Goal: Information Seeking & Learning: Check status

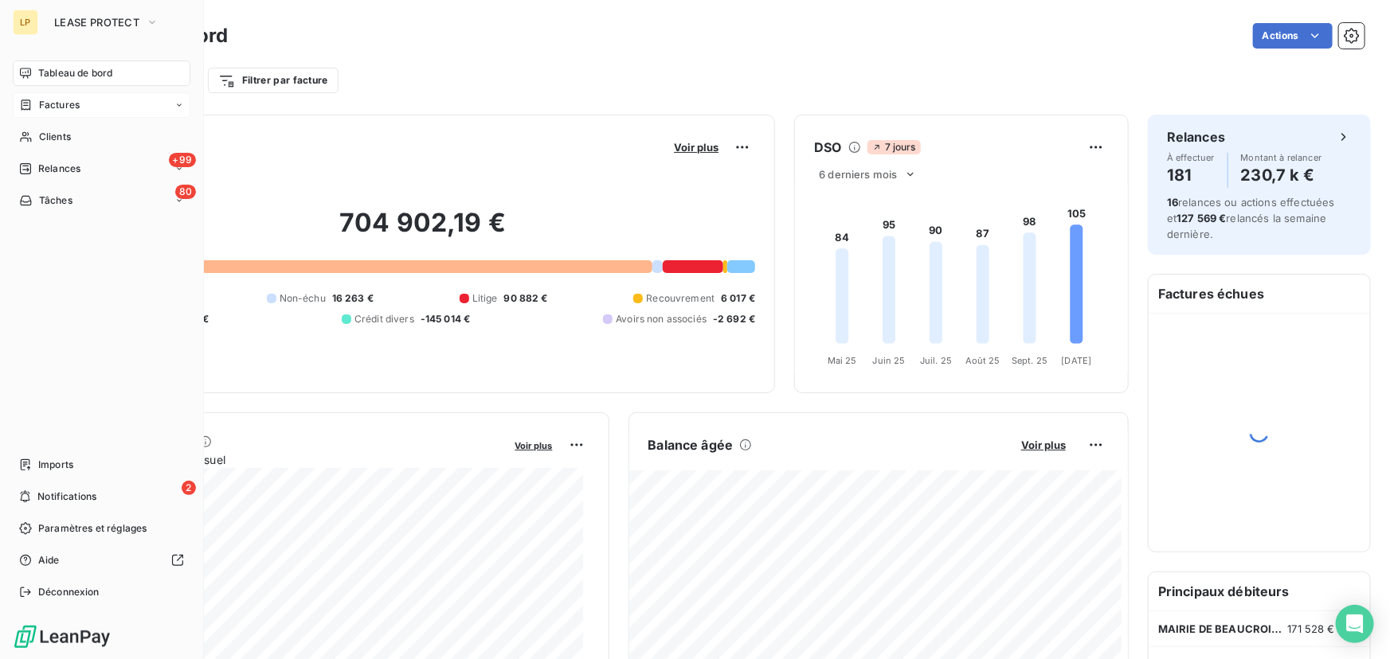
click at [68, 109] on span "Factures" at bounding box center [59, 105] width 41 height 14
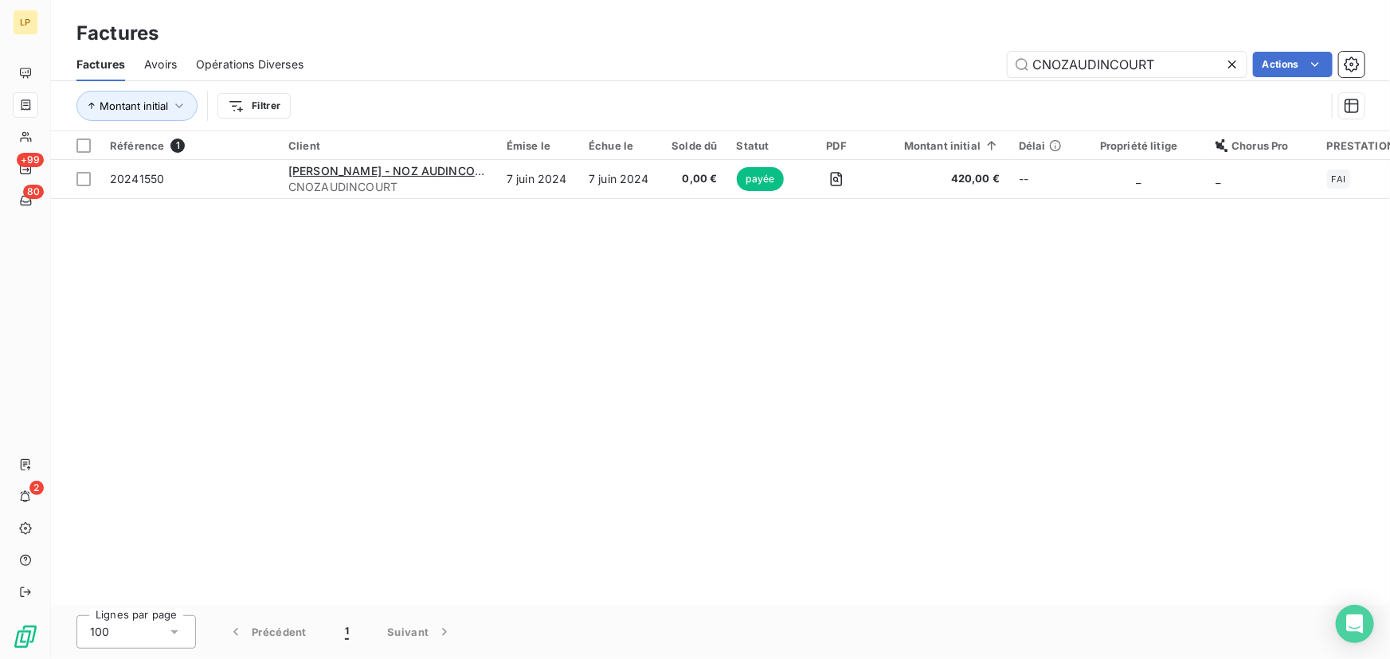
click at [1230, 59] on icon at bounding box center [1232, 65] width 16 height 16
click at [1081, 67] on input "text" at bounding box center [1126, 64] width 239 height 25
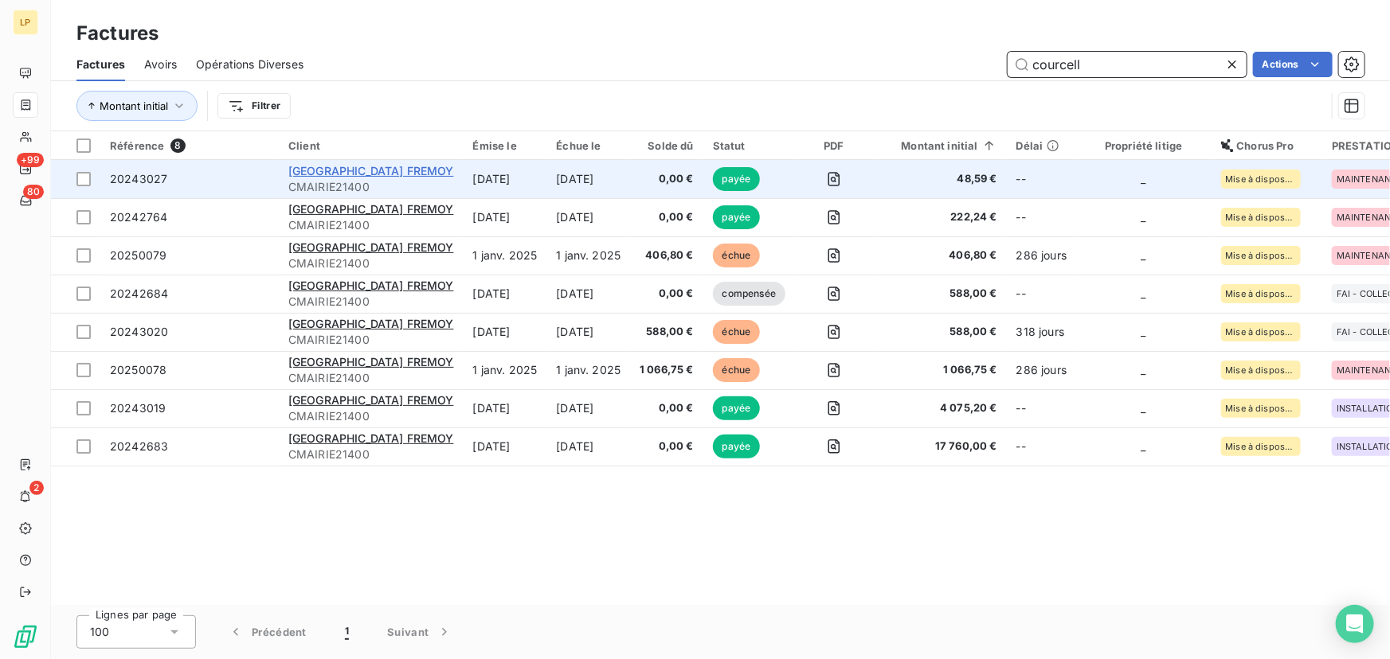
type input "courcell"
click at [327, 170] on span "[GEOGRAPHIC_DATA] FREMOY" at bounding box center [371, 171] width 166 height 14
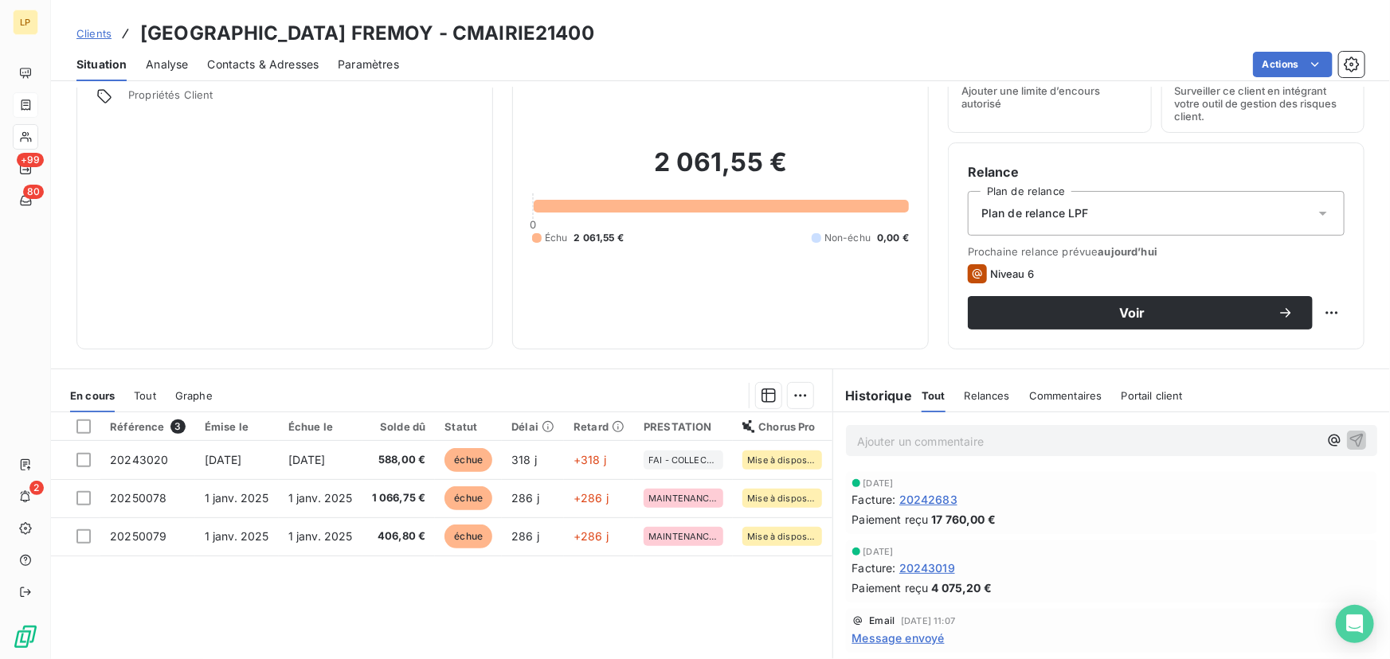
scroll to position [144, 0]
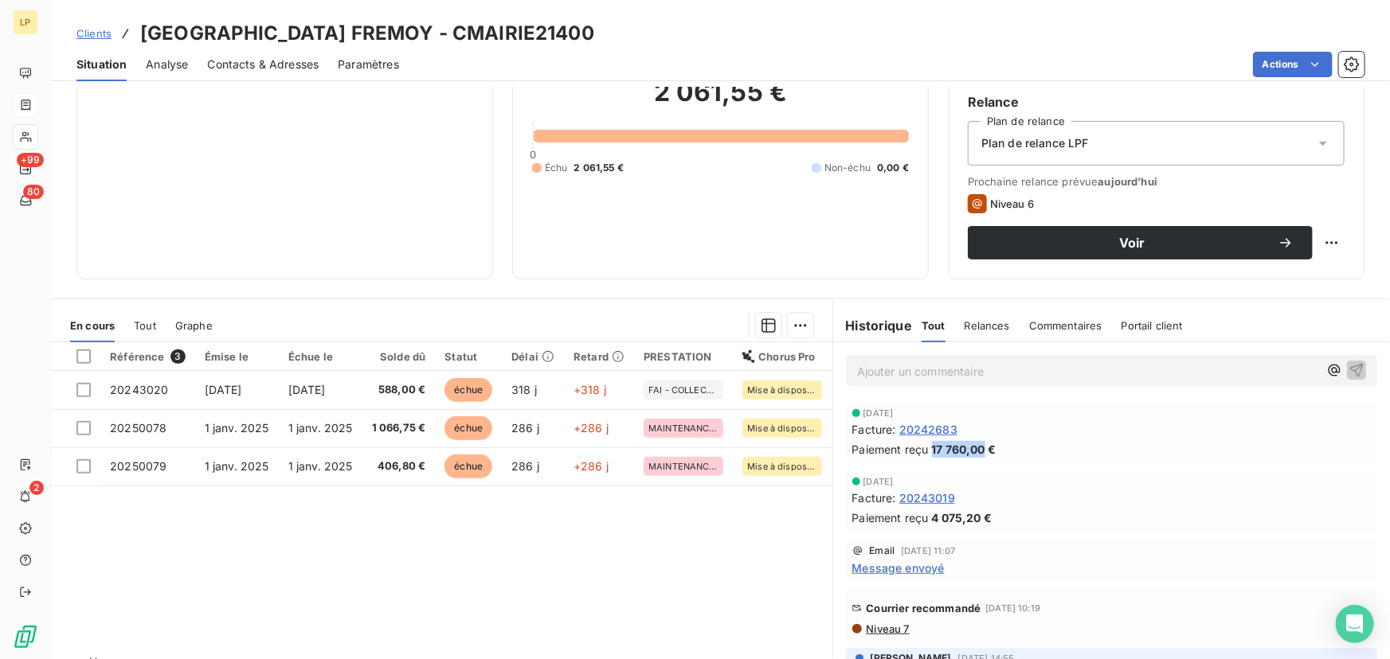
drag, startPoint x: 925, startPoint y: 454, endPoint x: 976, endPoint y: 452, distance: 51.0
click at [976, 452] on span "17 760,00 €" at bounding box center [964, 449] width 65 height 17
drag, startPoint x: 918, startPoint y: 517, endPoint x: 974, endPoint y: 518, distance: 55.8
click at [974, 518] on div "Paiement reçu 4 075,20 €" at bounding box center [1111, 518] width 518 height 17
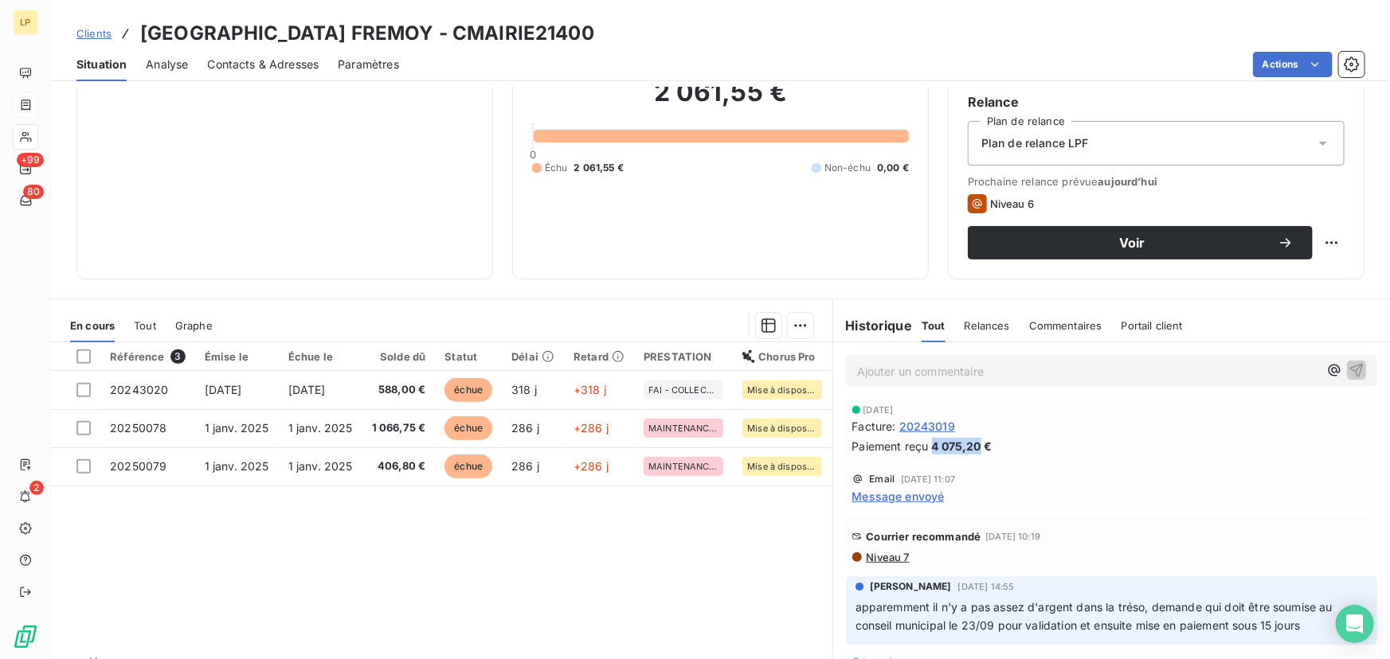
scroll to position [0, 0]
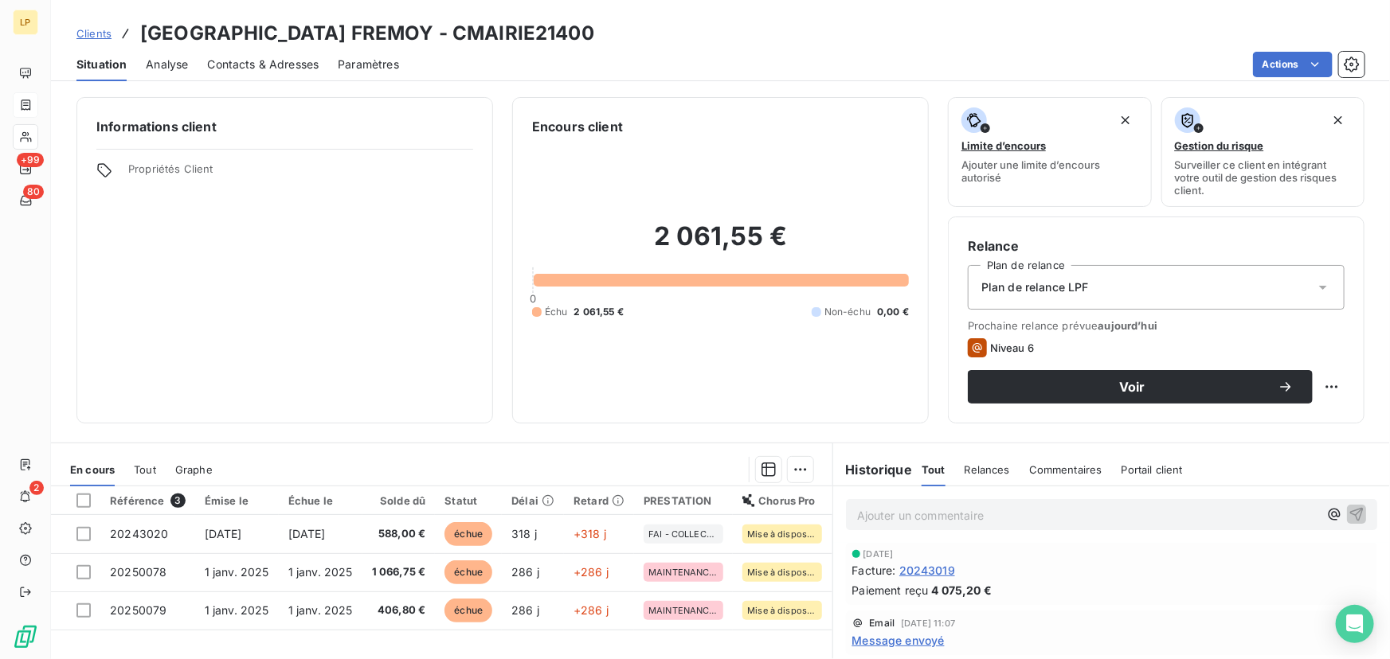
click at [743, 315] on div "Échu 2 061,55 € Non-échu 0,00 €" at bounding box center [720, 312] width 377 height 14
drag, startPoint x: 631, startPoint y: 230, endPoint x: 716, endPoint y: 234, distance: 85.3
click at [716, 234] on h2 "2 061,55 €" at bounding box center [720, 245] width 377 height 48
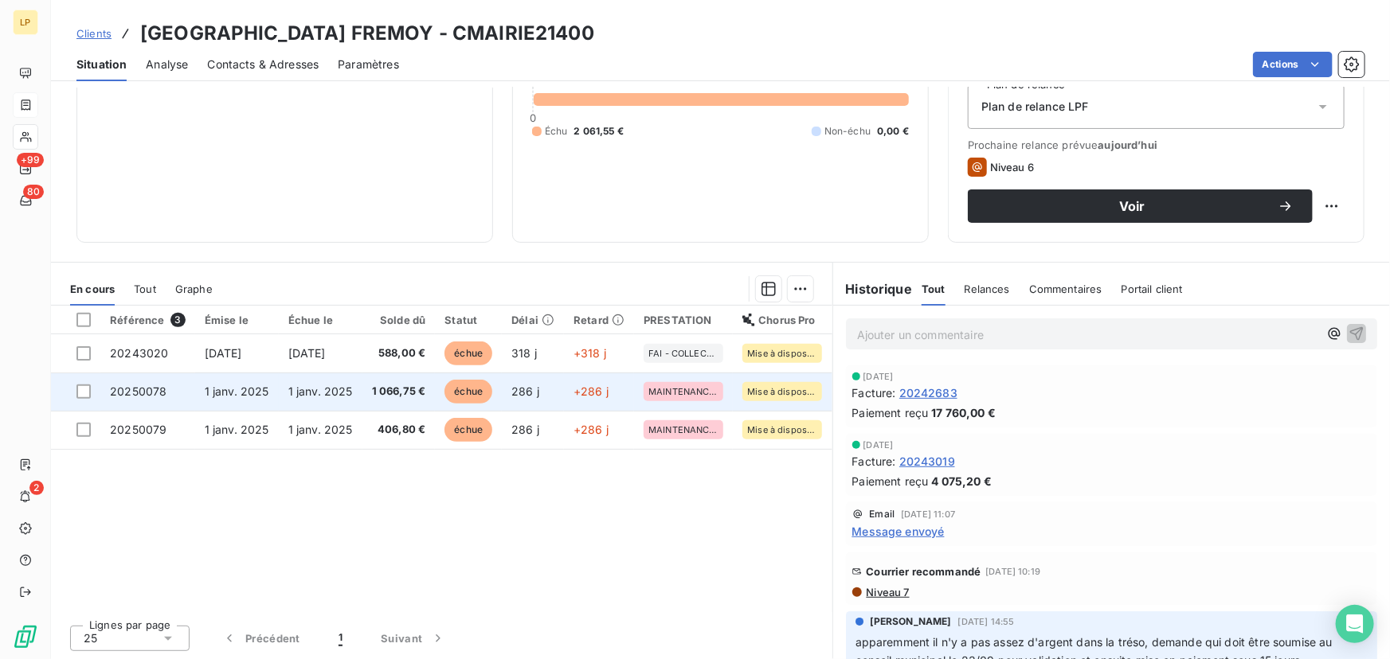
click at [327, 395] on span "1 janv. 2025" at bounding box center [320, 392] width 65 height 14
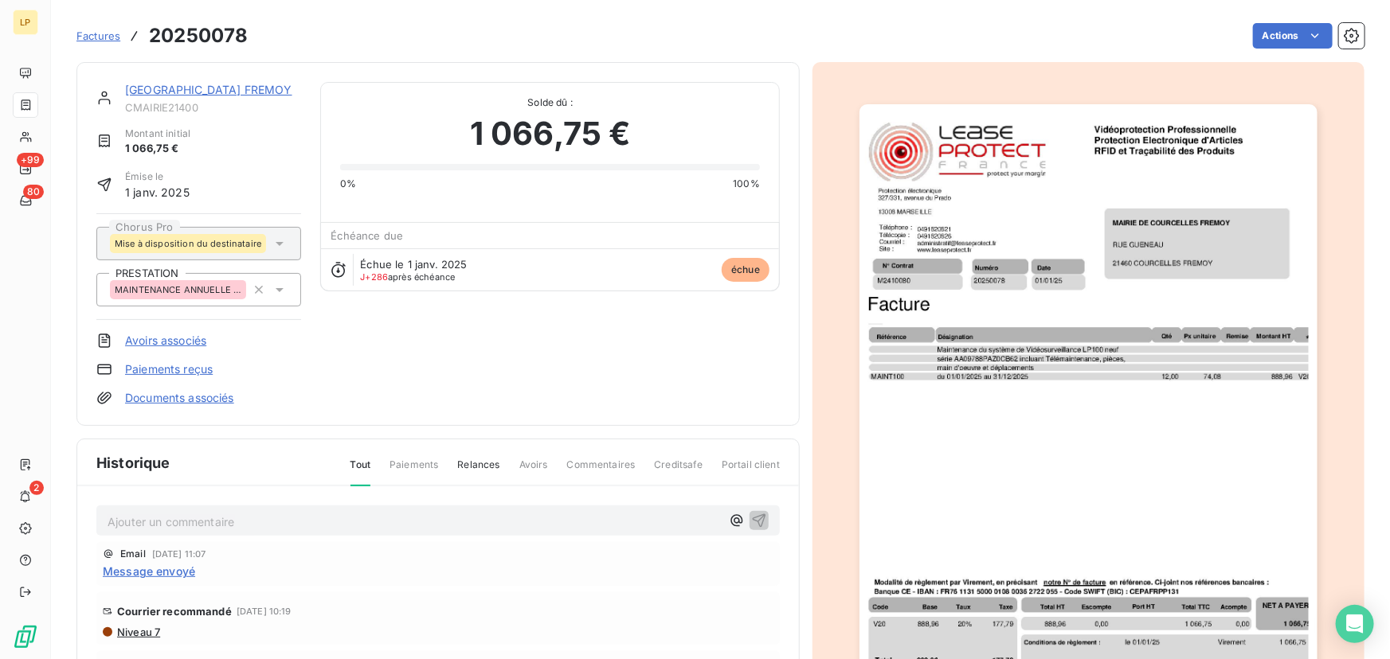
click at [213, 93] on link "[GEOGRAPHIC_DATA] FREMOY" at bounding box center [208, 90] width 167 height 14
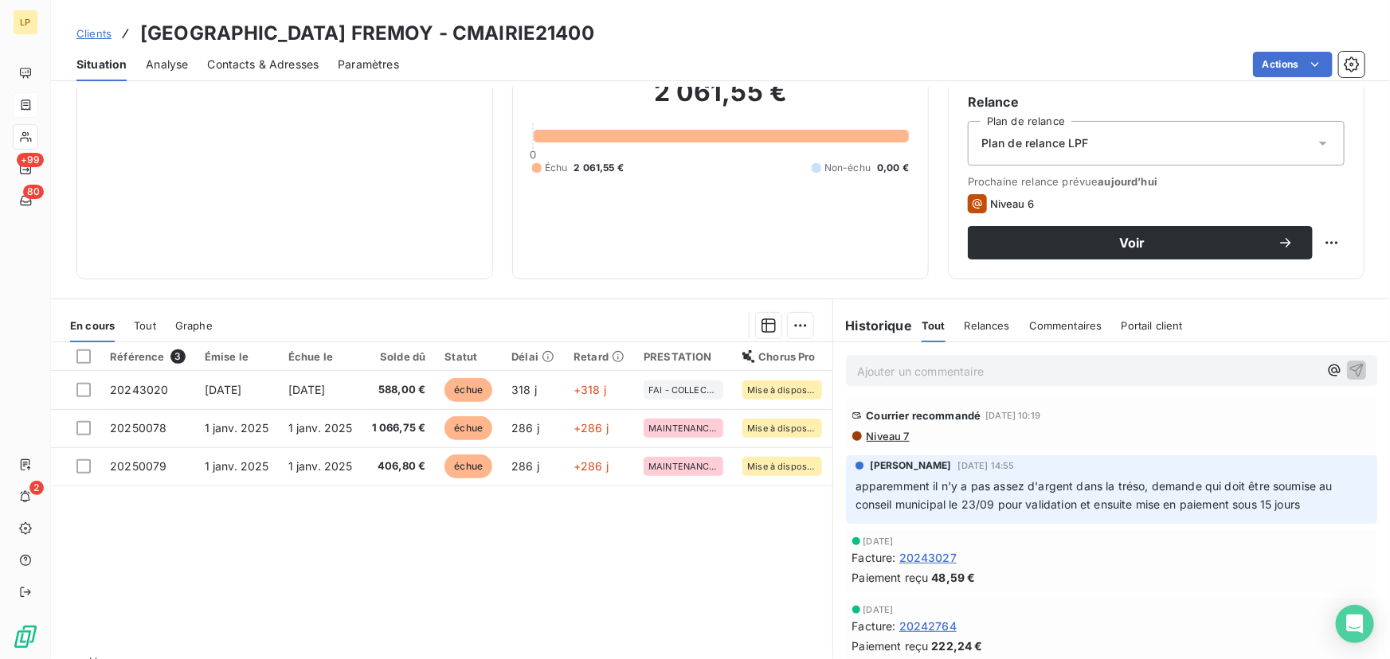
scroll to position [217, 0]
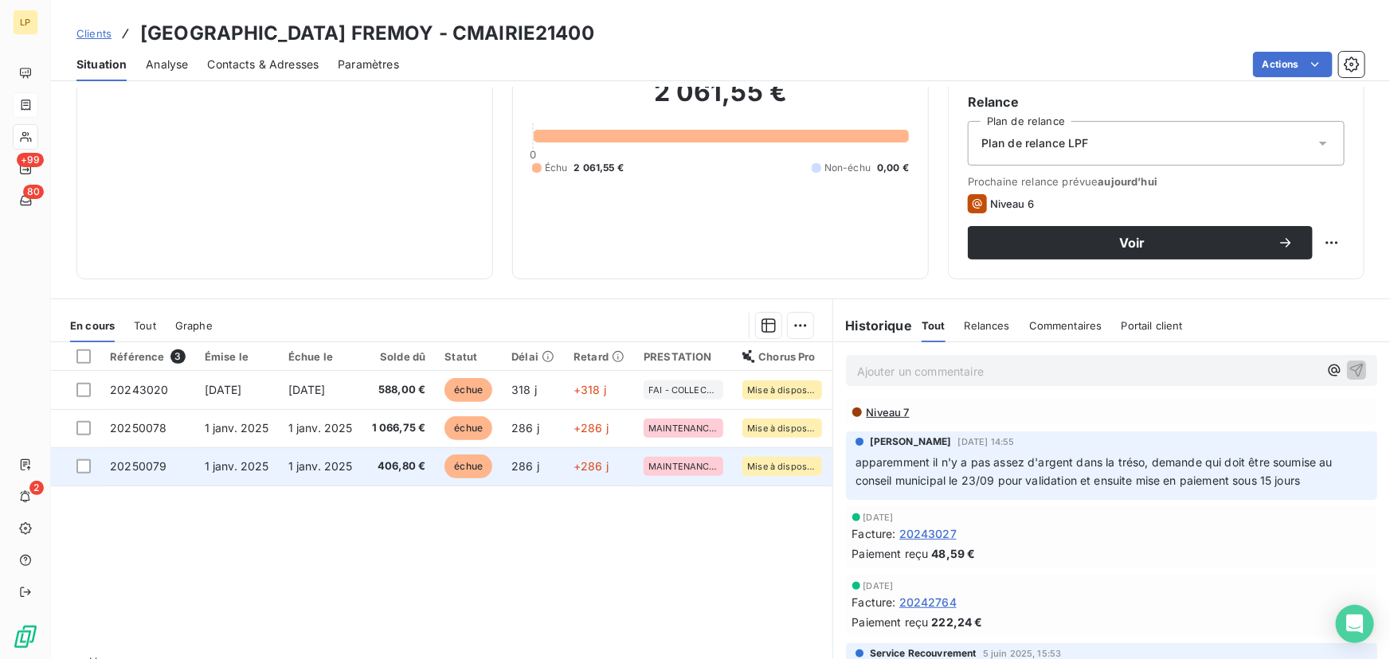
click at [377, 467] on td "406,80 €" at bounding box center [398, 467] width 73 height 38
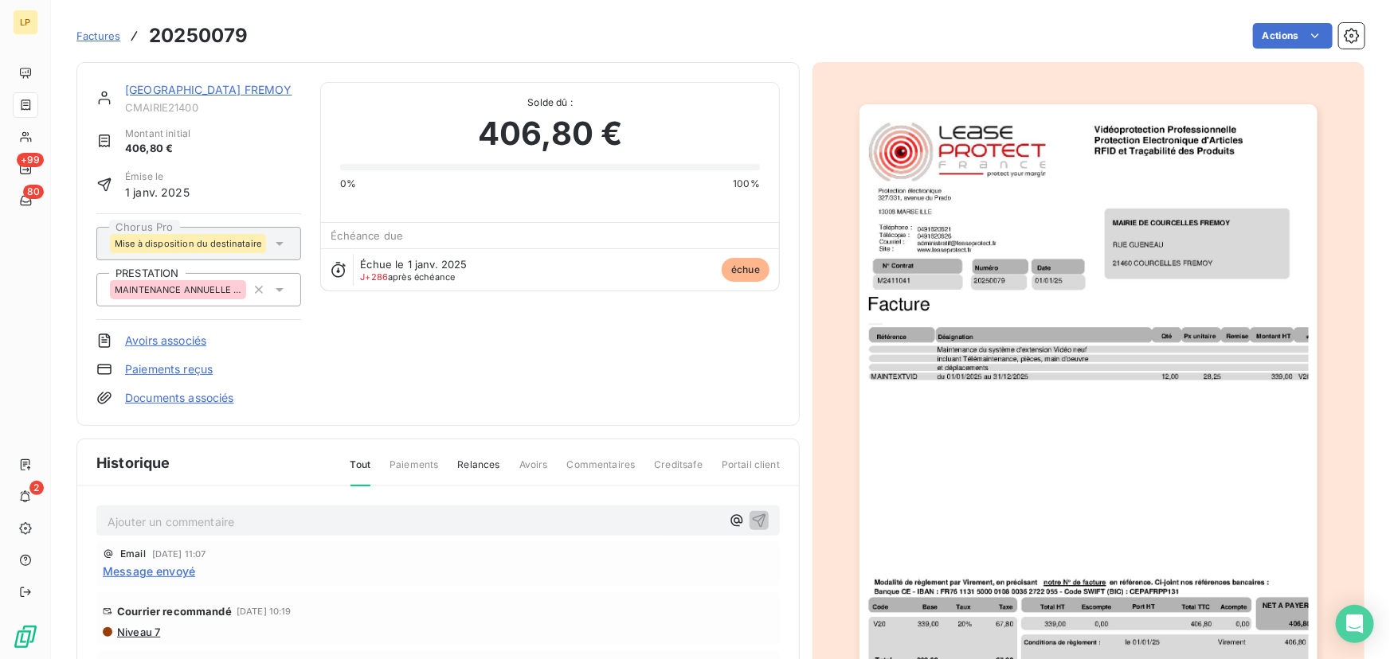
click at [205, 84] on link "[GEOGRAPHIC_DATA] FREMOY" at bounding box center [208, 90] width 167 height 14
